Goal: Navigation & Orientation: Find specific page/section

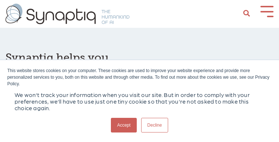
scroll to position [0, 3]
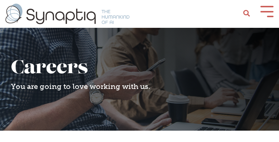
scroll to position [0, 3]
